Goal: Task Accomplishment & Management: Use online tool/utility

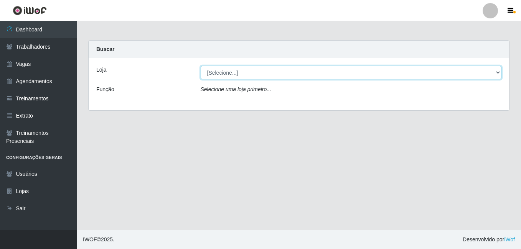
click at [319, 72] on select "[Selecione...] Extremoz Supermercados" at bounding box center [351, 72] width 301 height 13
select select "519"
click at [201, 66] on select "[Selecione...] Extremoz Supermercados" at bounding box center [351, 72] width 301 height 13
click at [491, 75] on select "[Selecione...] Extremoz Supermercados" at bounding box center [351, 72] width 301 height 13
click at [201, 66] on select "[Selecione...] Extremoz Supermercados" at bounding box center [351, 72] width 301 height 13
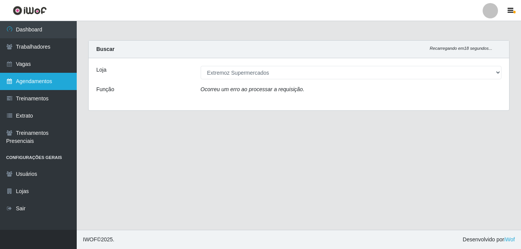
click at [21, 84] on link "Agendamentos" at bounding box center [38, 81] width 77 height 17
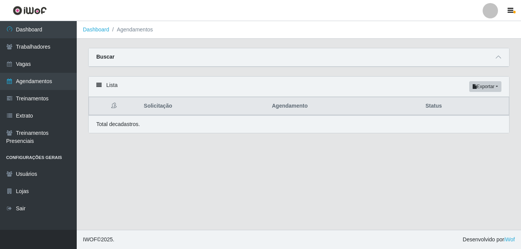
click at [280, 107] on th "Agendamento" at bounding box center [343, 106] width 153 height 18
click at [501, 57] on span at bounding box center [497, 57] width 9 height 9
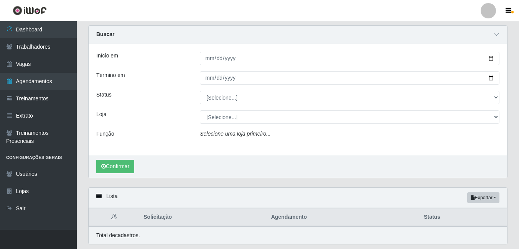
scroll to position [47, 0]
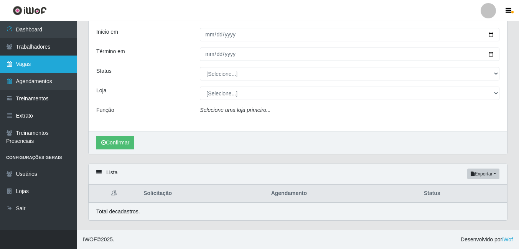
click at [56, 61] on link "Vagas" at bounding box center [38, 64] width 77 height 17
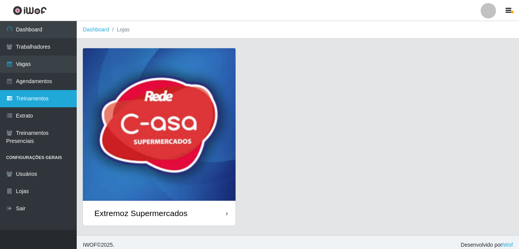
click at [48, 92] on link "Treinamentos" at bounding box center [38, 98] width 77 height 17
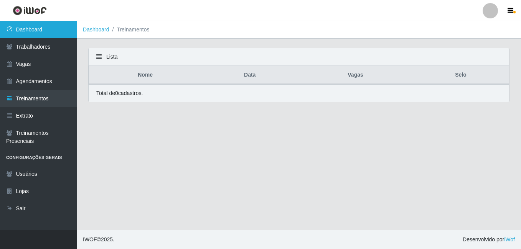
click at [48, 31] on link "Dashboard" at bounding box center [38, 29] width 77 height 17
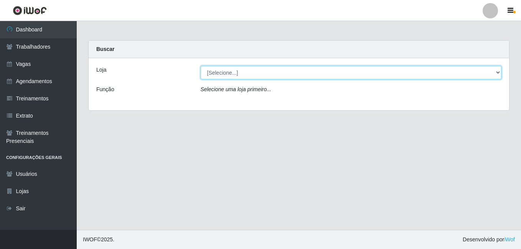
click at [253, 70] on select "[Selecione...] Extremoz Supermercados" at bounding box center [351, 72] width 301 height 13
select select "519"
click at [201, 66] on select "[Selecione...] Extremoz Supermercados" at bounding box center [351, 72] width 301 height 13
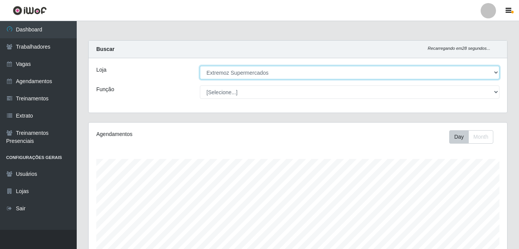
scroll to position [158, 0]
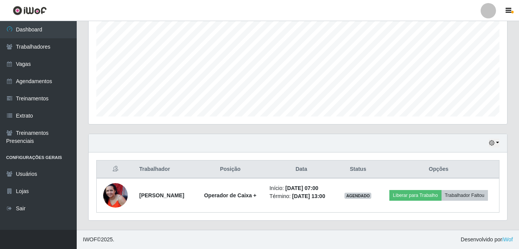
click at [244, 233] on footer "IWOF © 2025 . Desenvolvido por iWof" at bounding box center [298, 239] width 442 height 19
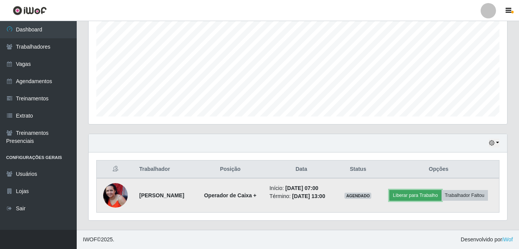
click at [414, 193] on button "Liberar para Trabalho" at bounding box center [415, 195] width 52 height 11
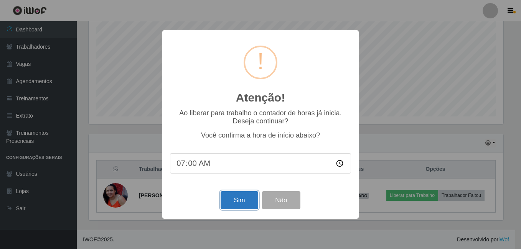
click at [233, 207] on button "Sim" at bounding box center [238, 200] width 37 height 18
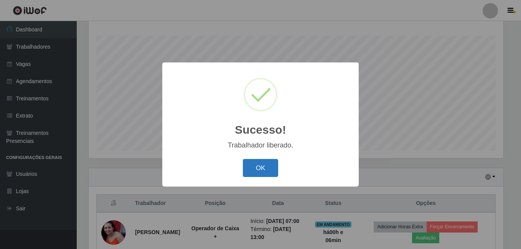
click at [269, 170] on button "OK" at bounding box center [261, 168] width 36 height 18
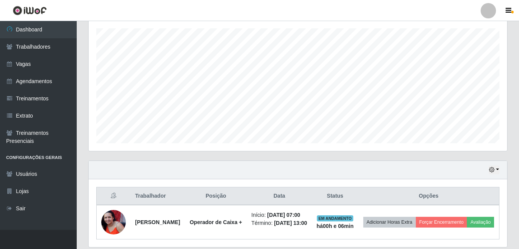
scroll to position [163, 0]
